Goal: Information Seeking & Learning: Learn about a topic

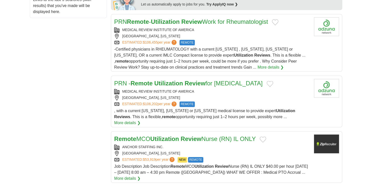
scroll to position [260, 0]
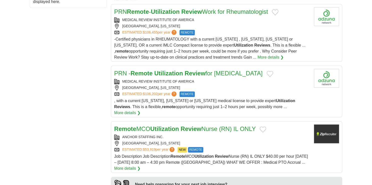
click at [176, 125] on strong "Utilization" at bounding box center [164, 128] width 29 height 7
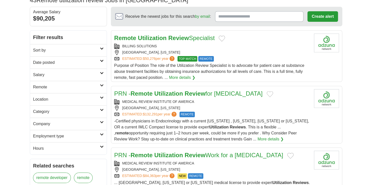
scroll to position [60, 0]
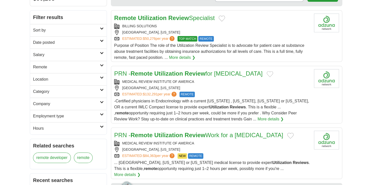
click at [101, 87] on link "Category" at bounding box center [68, 91] width 77 height 12
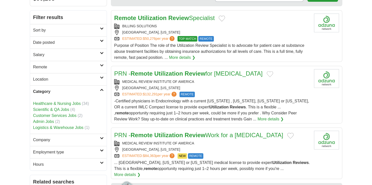
click at [60, 103] on link "Healthcare & Nursing Jobs" at bounding box center [57, 103] width 48 height 4
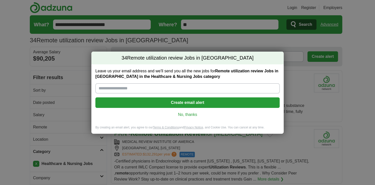
click at [188, 114] on link "No, thanks" at bounding box center [187, 115] width 176 height 6
